Goal: Task Accomplishment & Management: Use online tool/utility

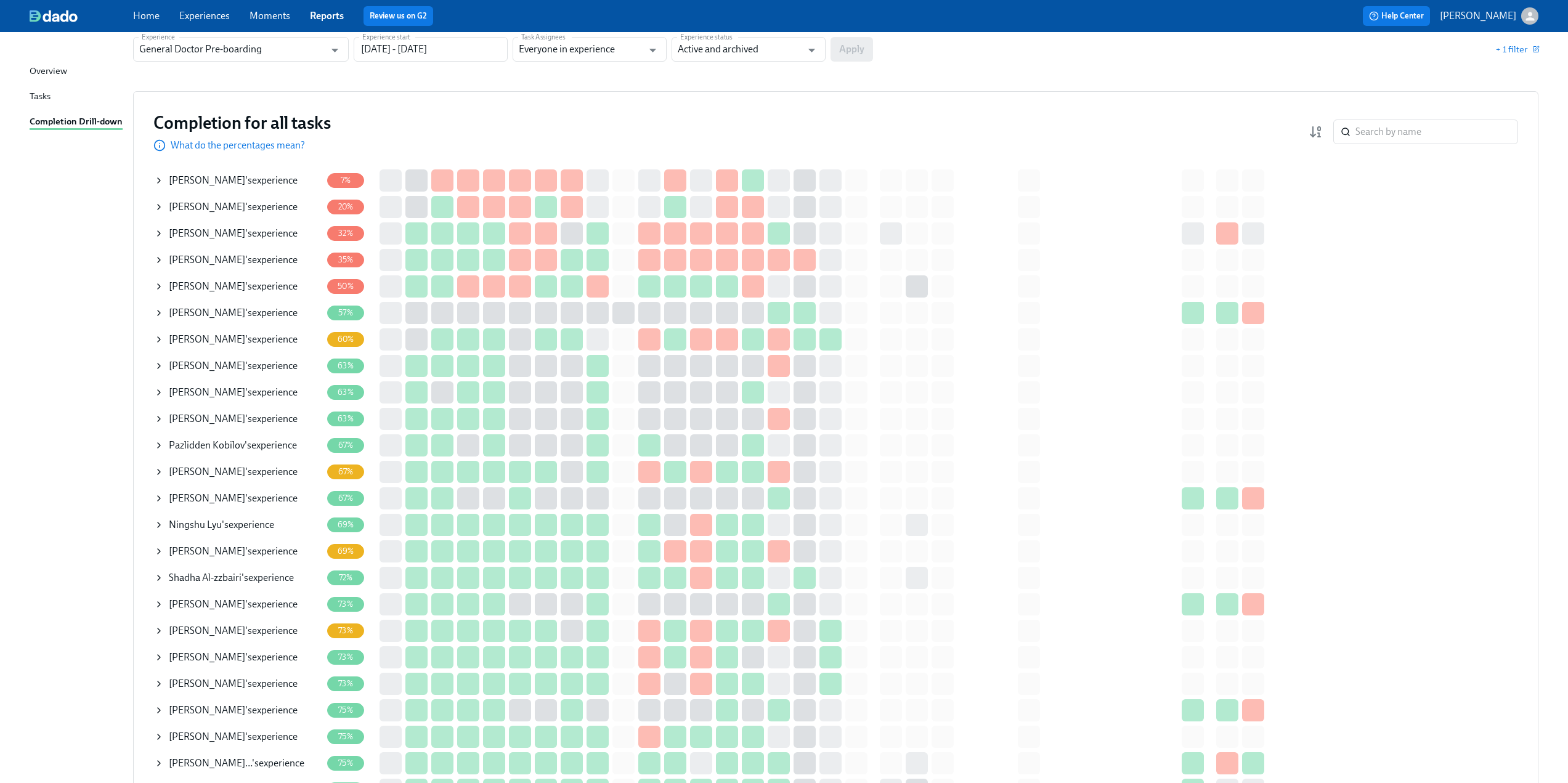
scroll to position [123, 0]
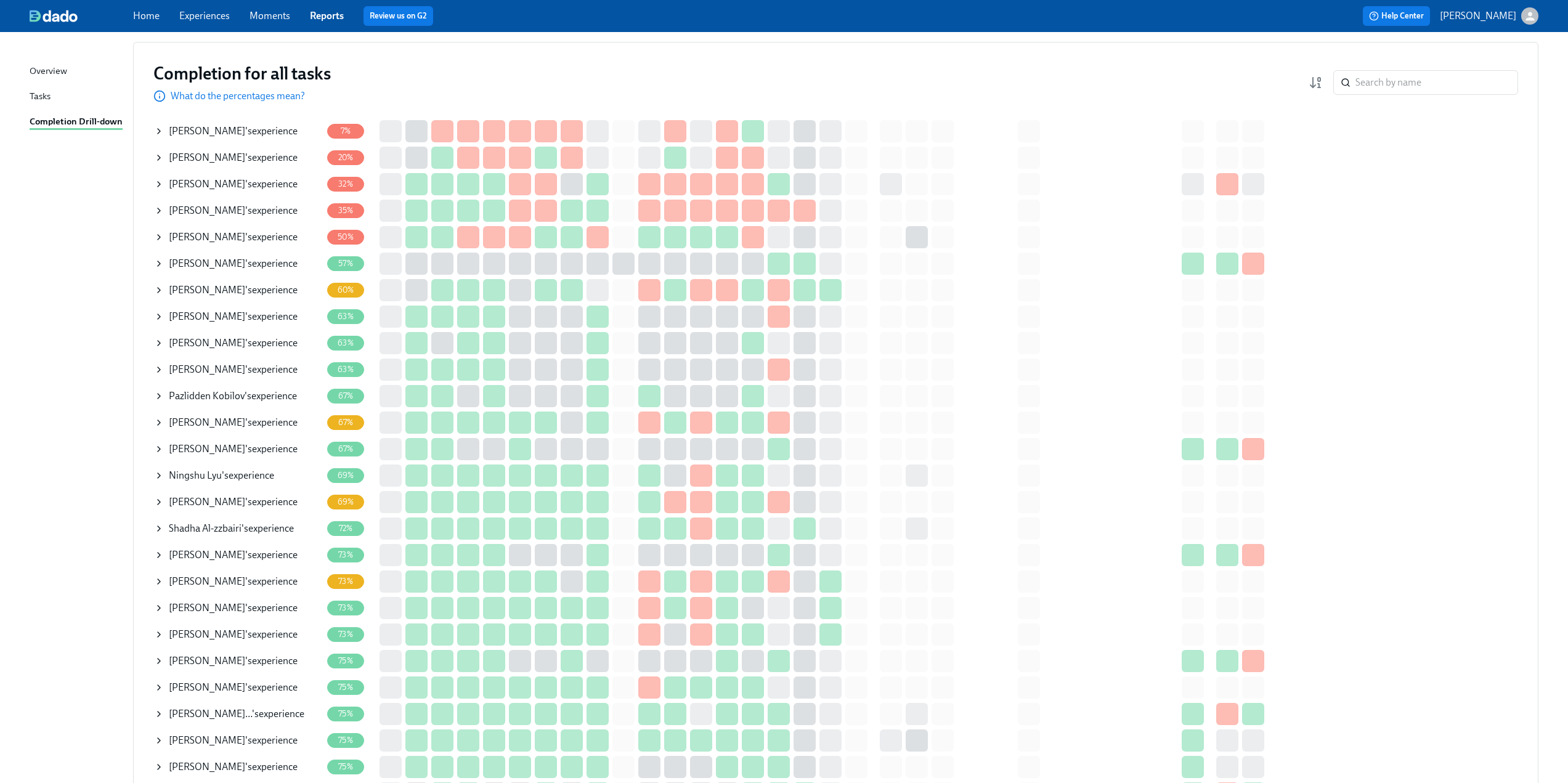
click at [155, 686] on icon at bounding box center [159, 687] width 10 height 10
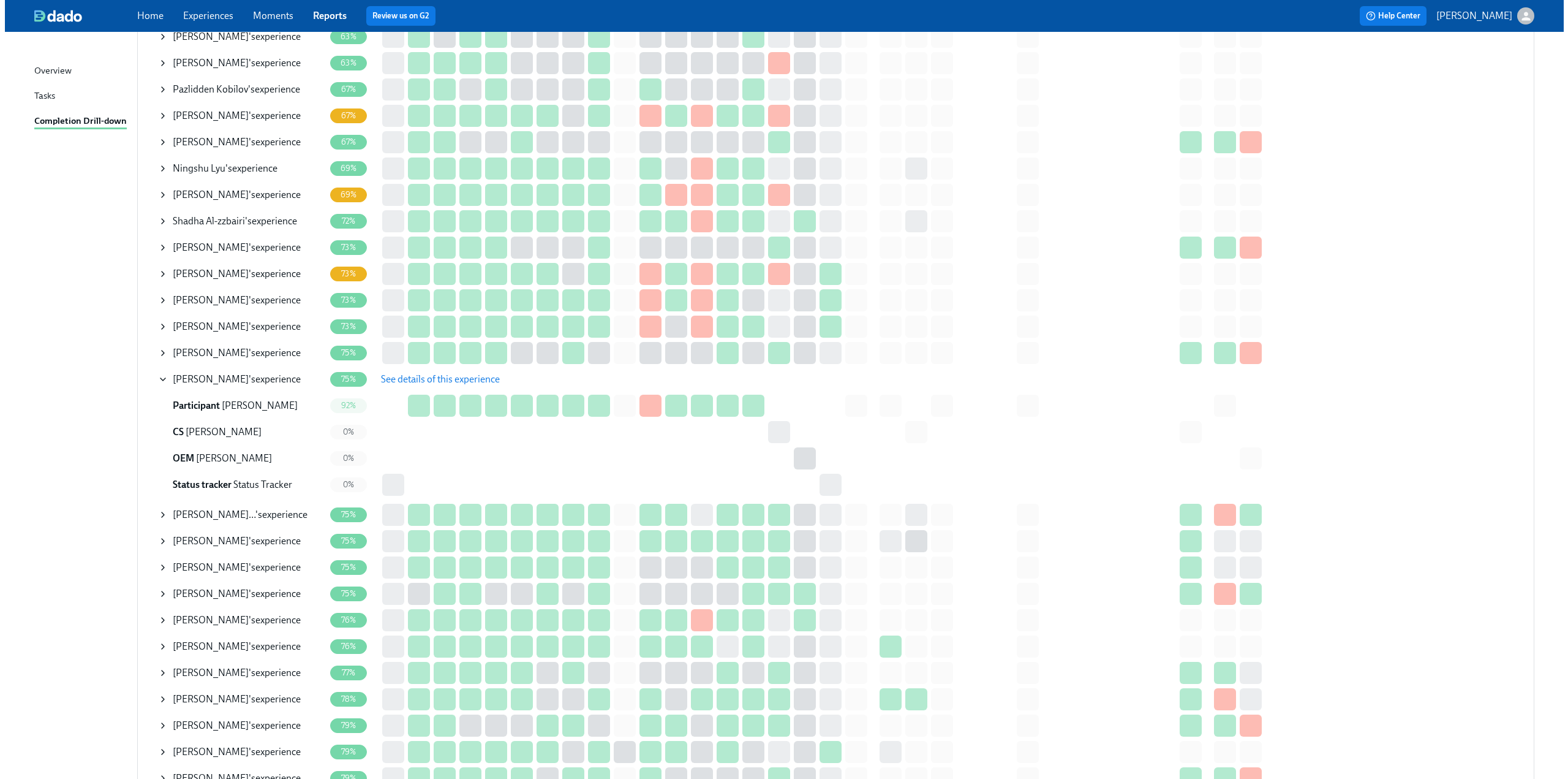
scroll to position [429, 0]
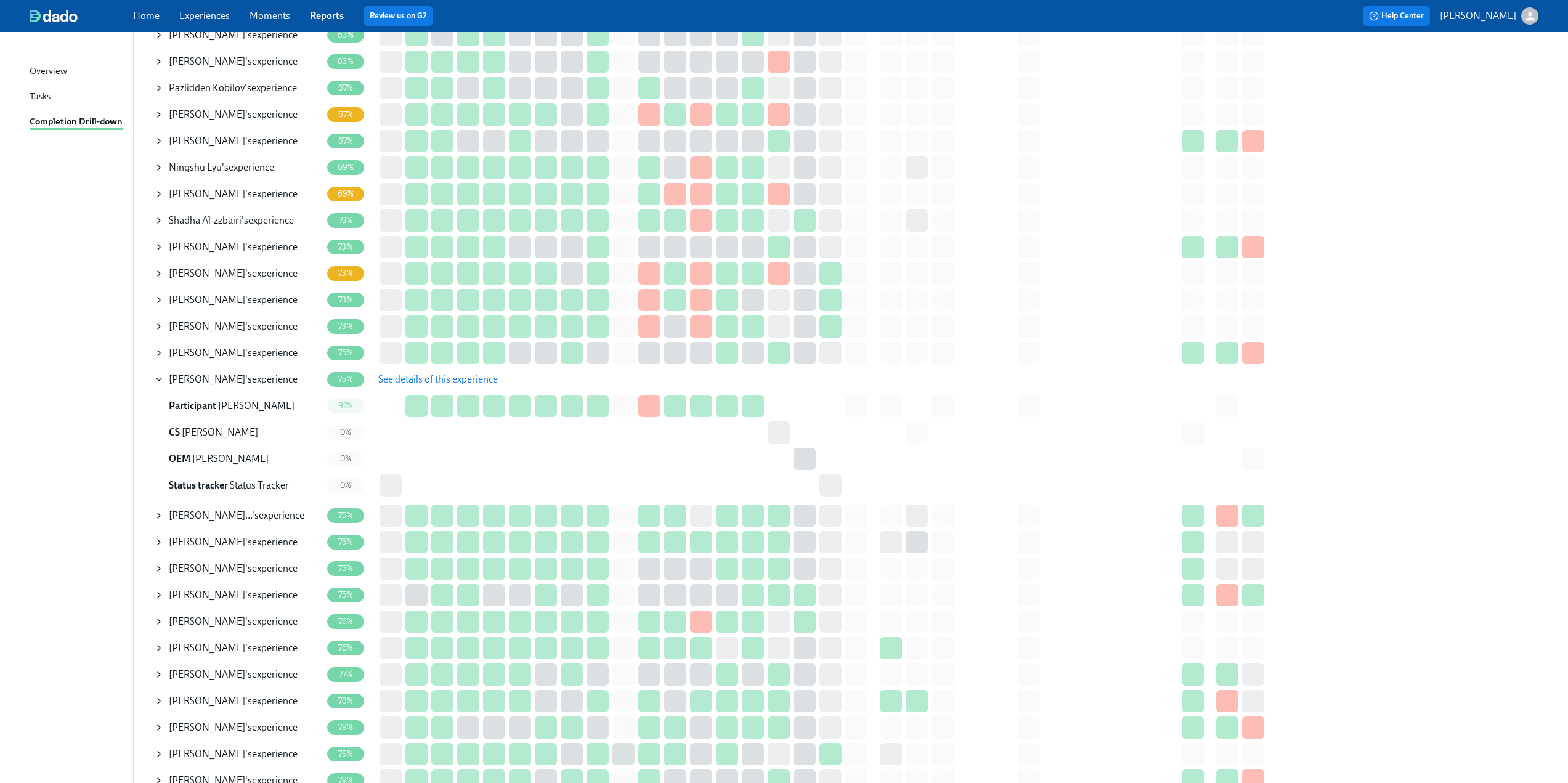
click at [435, 379] on span "See details of this experience" at bounding box center [438, 379] width 120 height 13
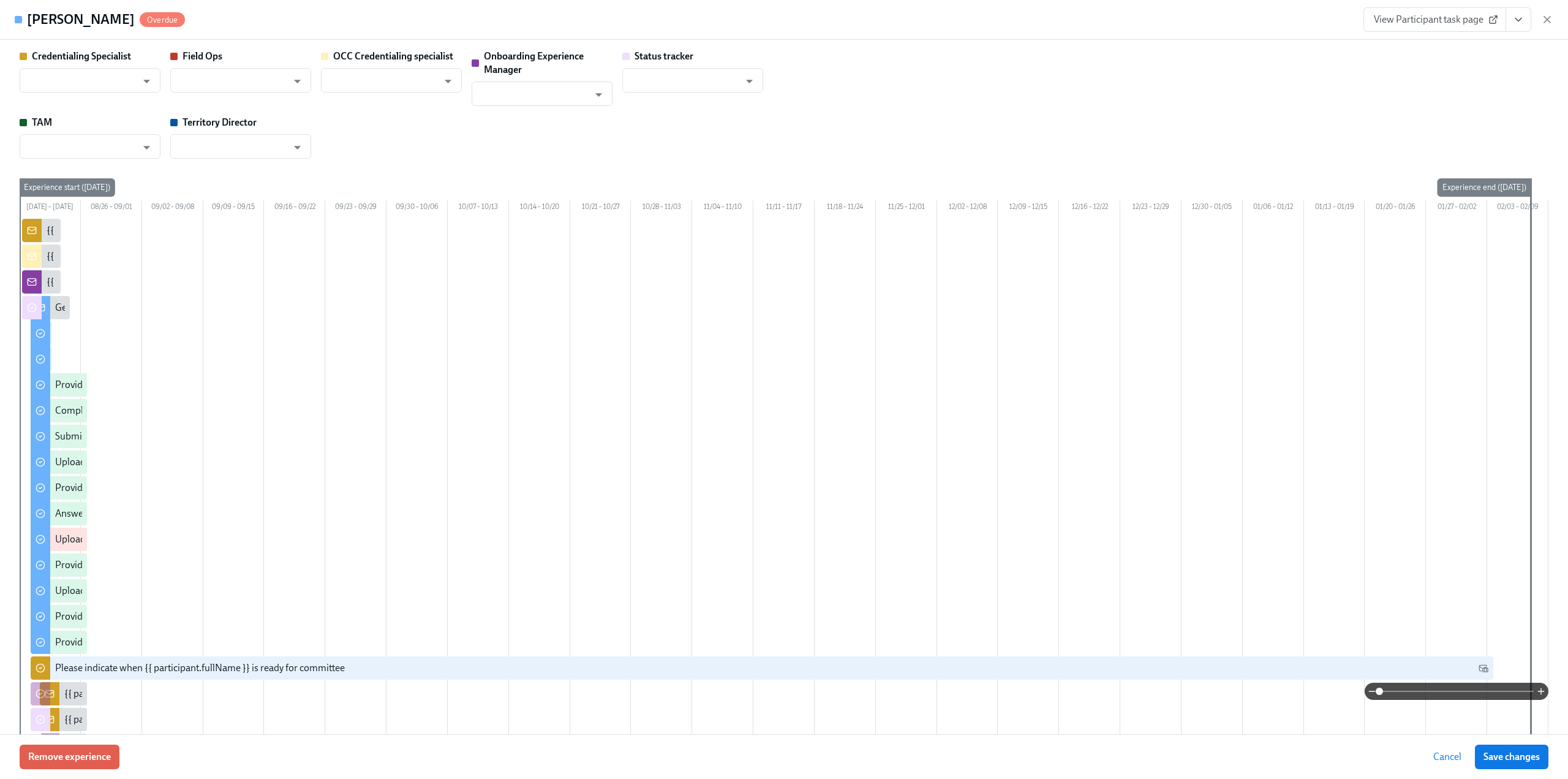
type input "[PERSON_NAME]"
type input "Status Tracker"
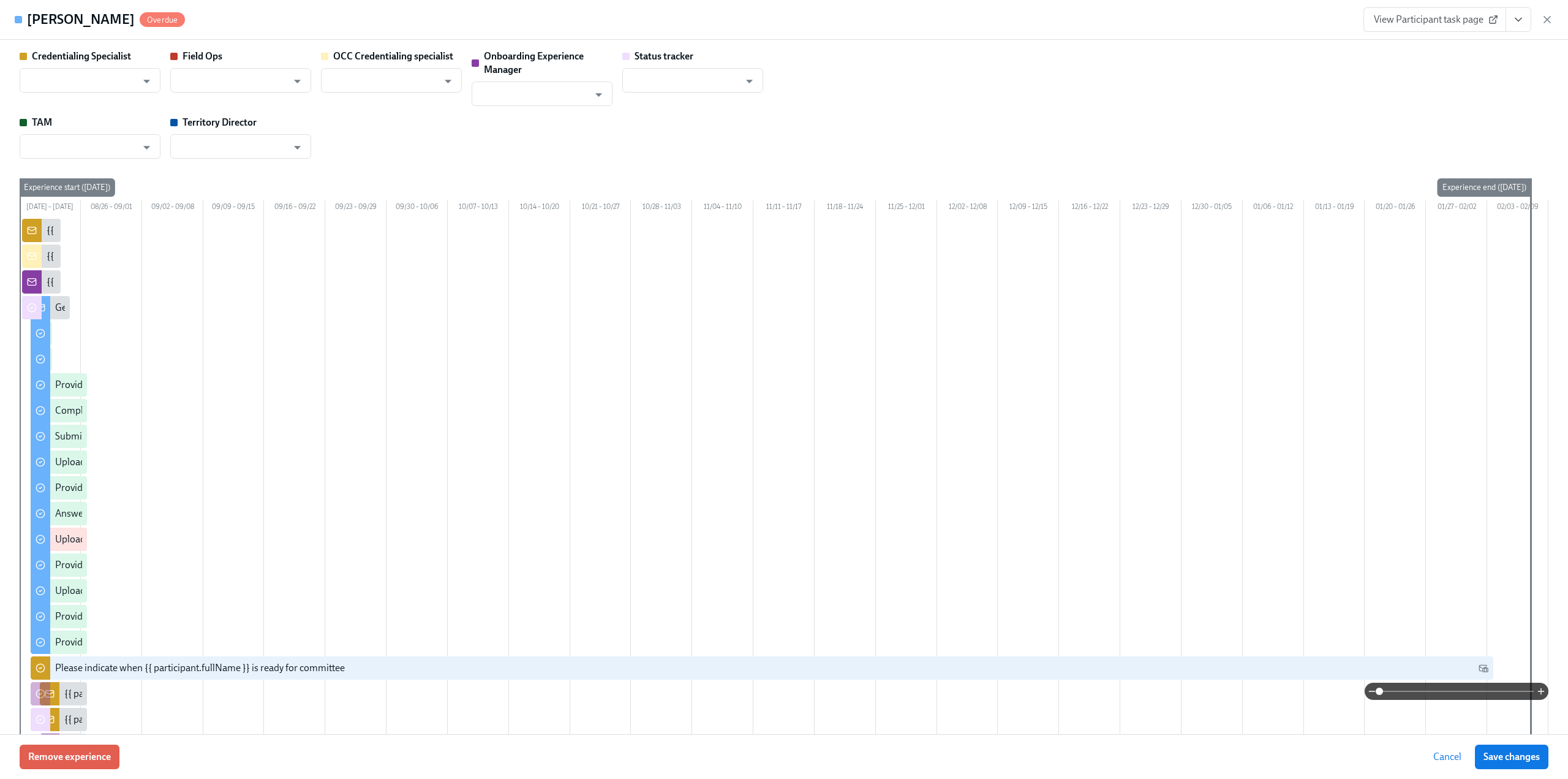
type input "[PERSON_NAME]"
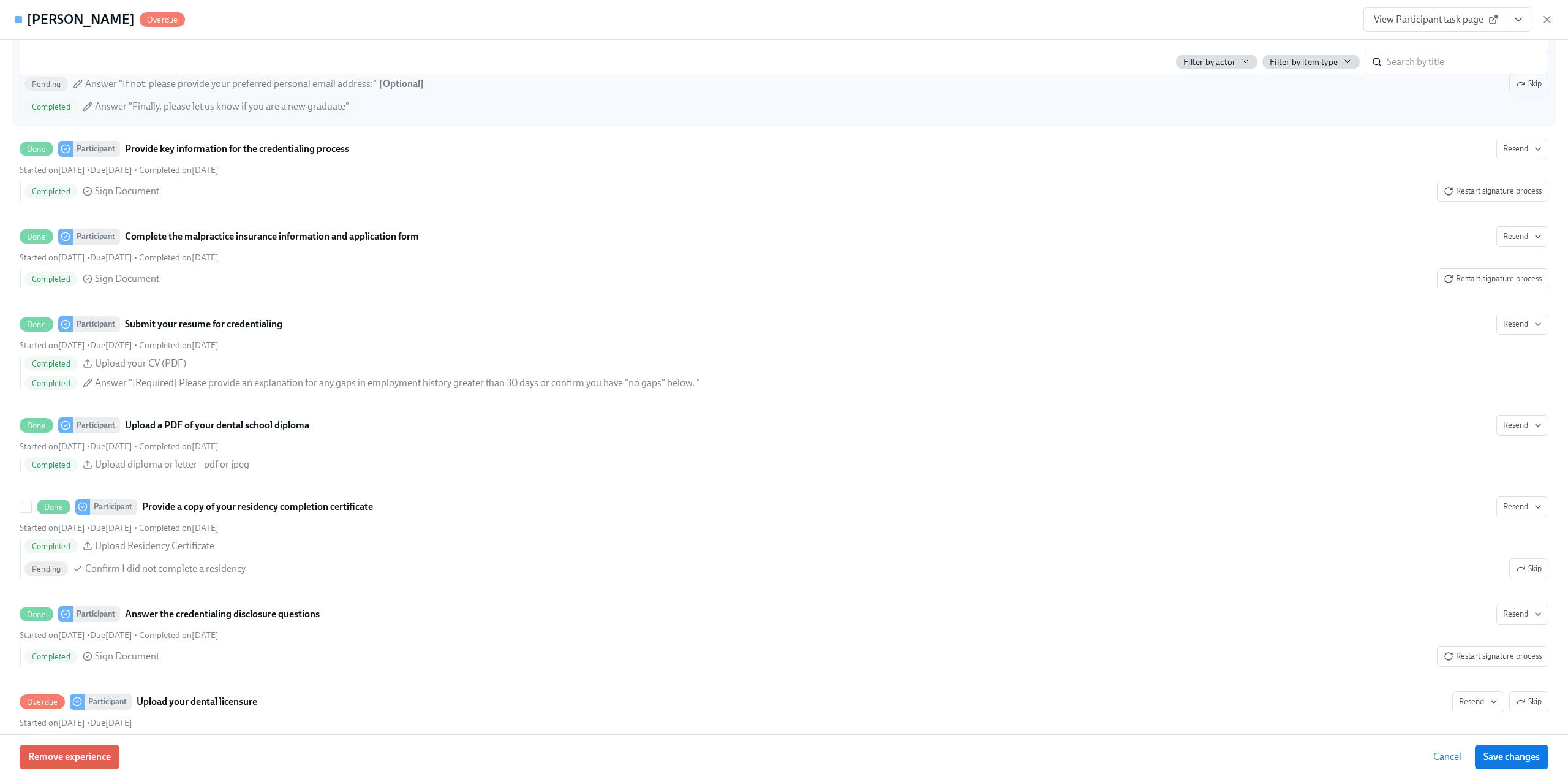
scroll to position [1899, 0]
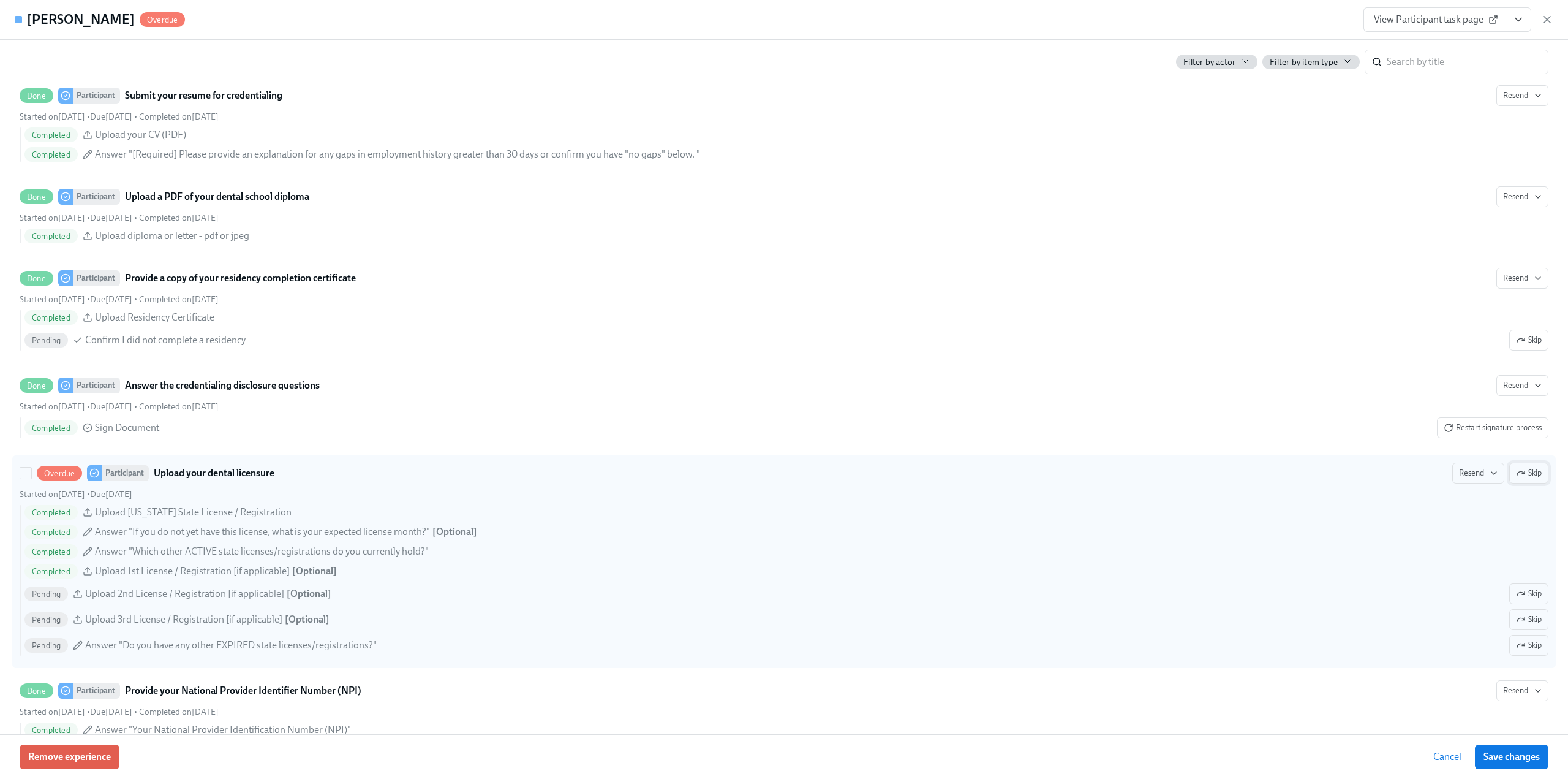
click at [1520, 479] on span "Skip" at bounding box center [1529, 473] width 26 height 12
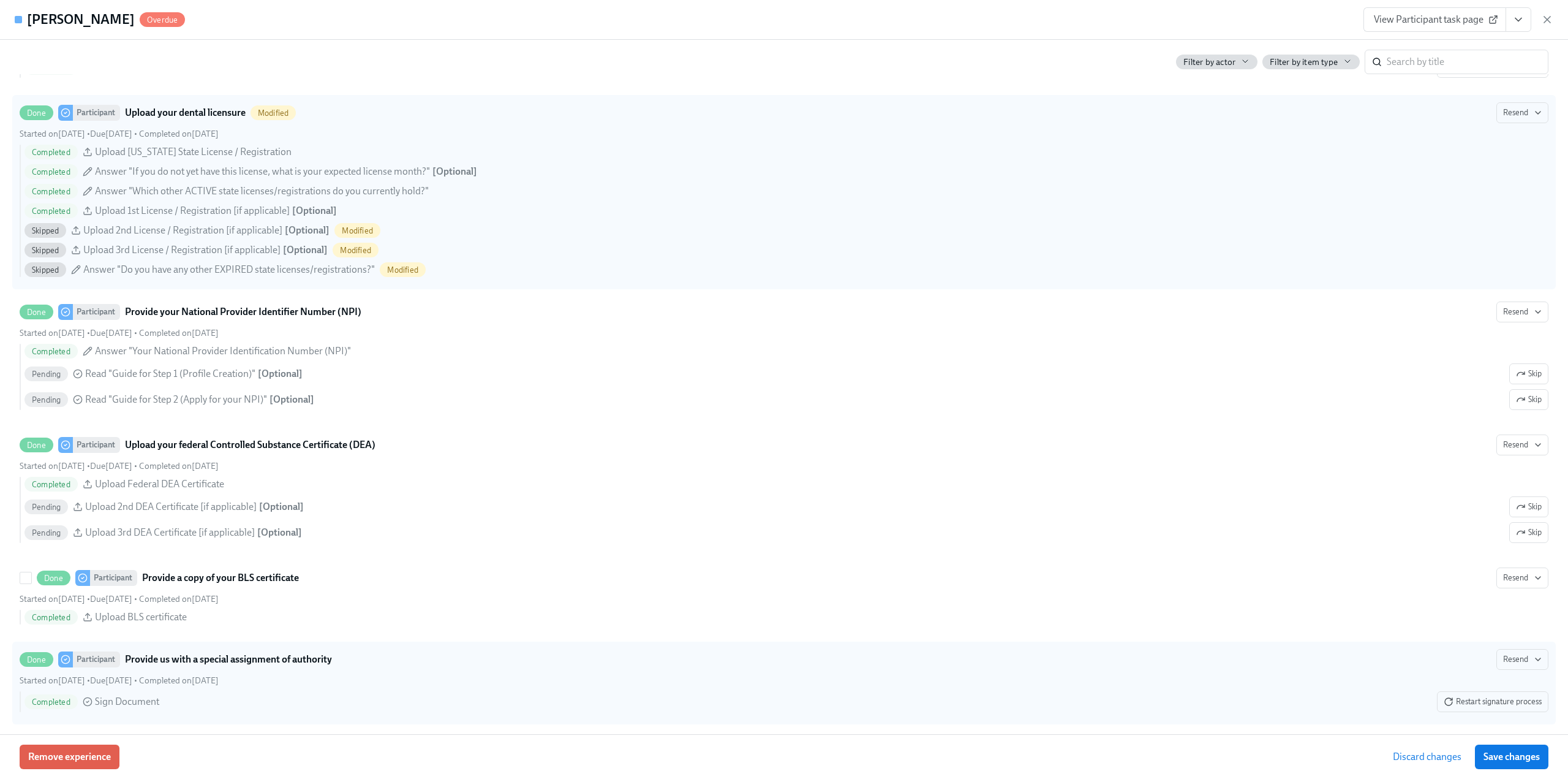
scroll to position [2267, 0]
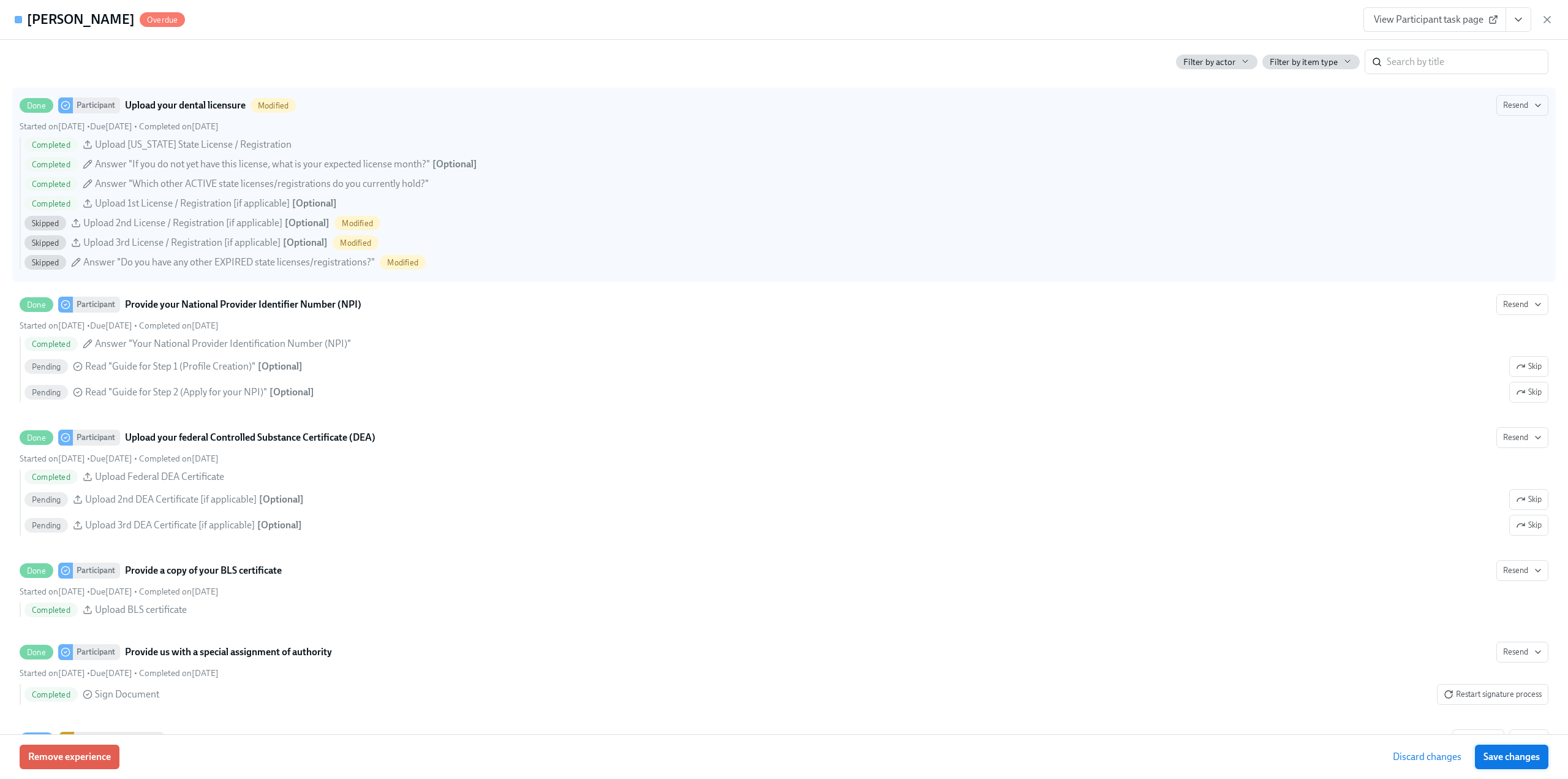
click at [1522, 762] on span "Save changes" at bounding box center [1512, 757] width 57 height 12
